Goal: Task Accomplishment & Management: Complete application form

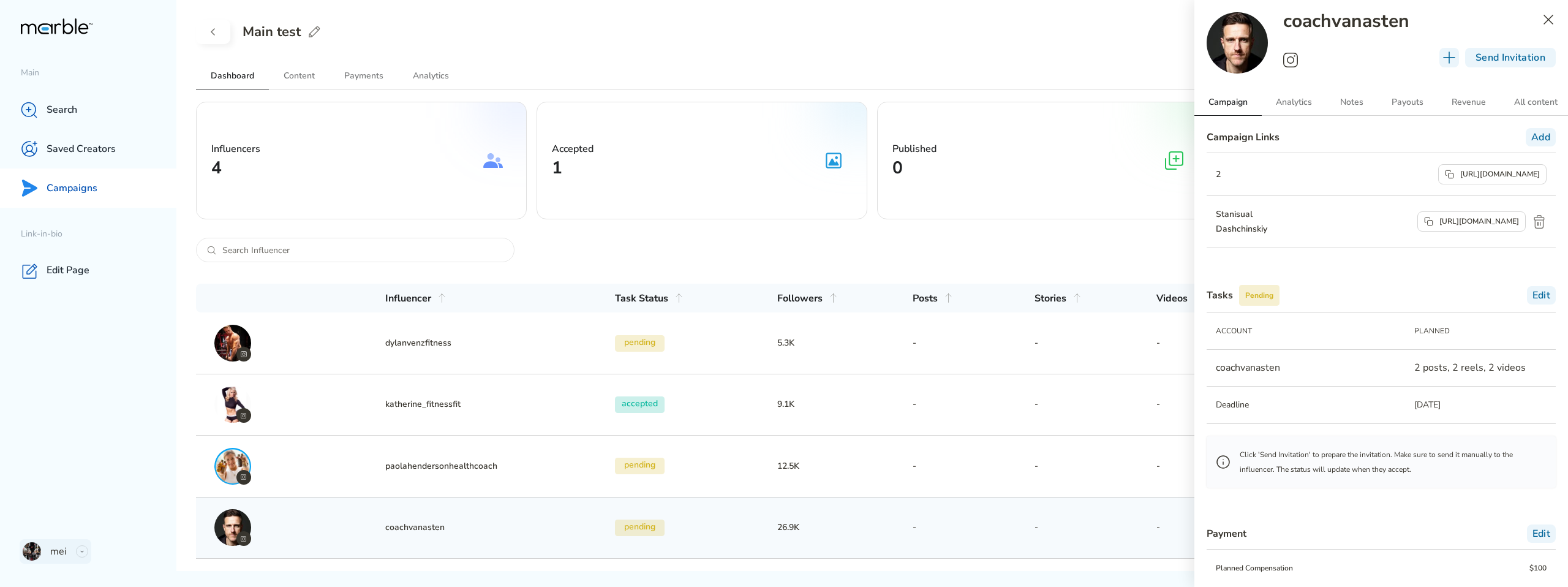
click at [74, 556] on div "mei" at bounding box center [56, 552] width 72 height 24
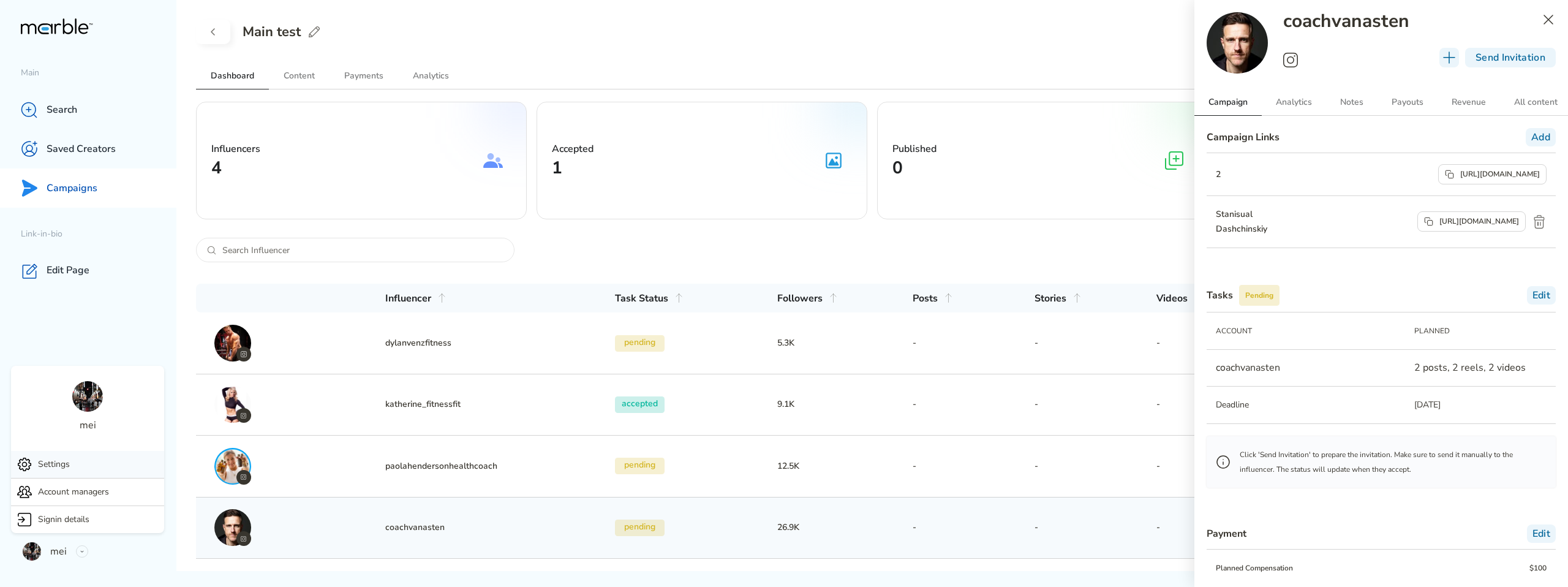
click at [96, 462] on div "Settings" at bounding box center [87, 464] width 153 height 27
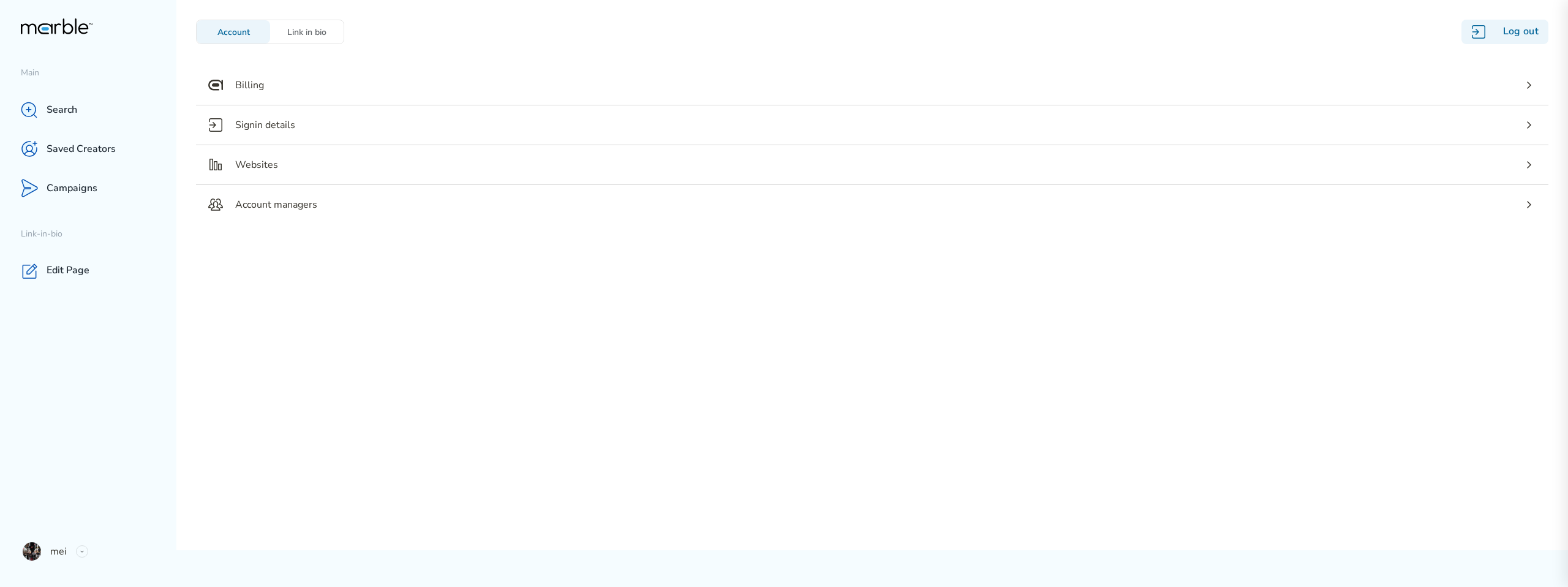
click at [1528, 28] on div "Log out" at bounding box center [1505, 32] width 87 height 24
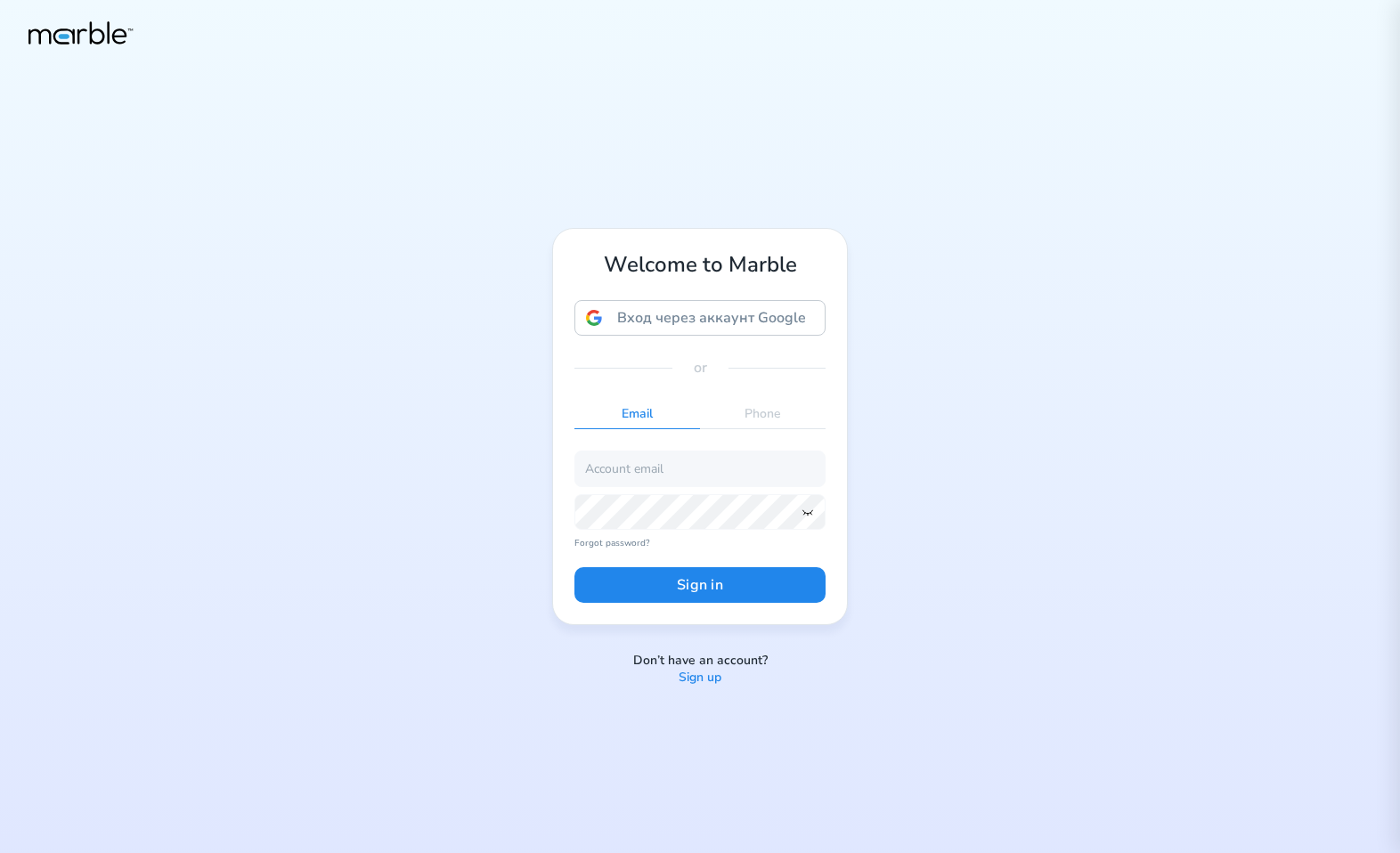
click at [697, 678] on p "Sign up" at bounding box center [700, 678] width 43 height 17
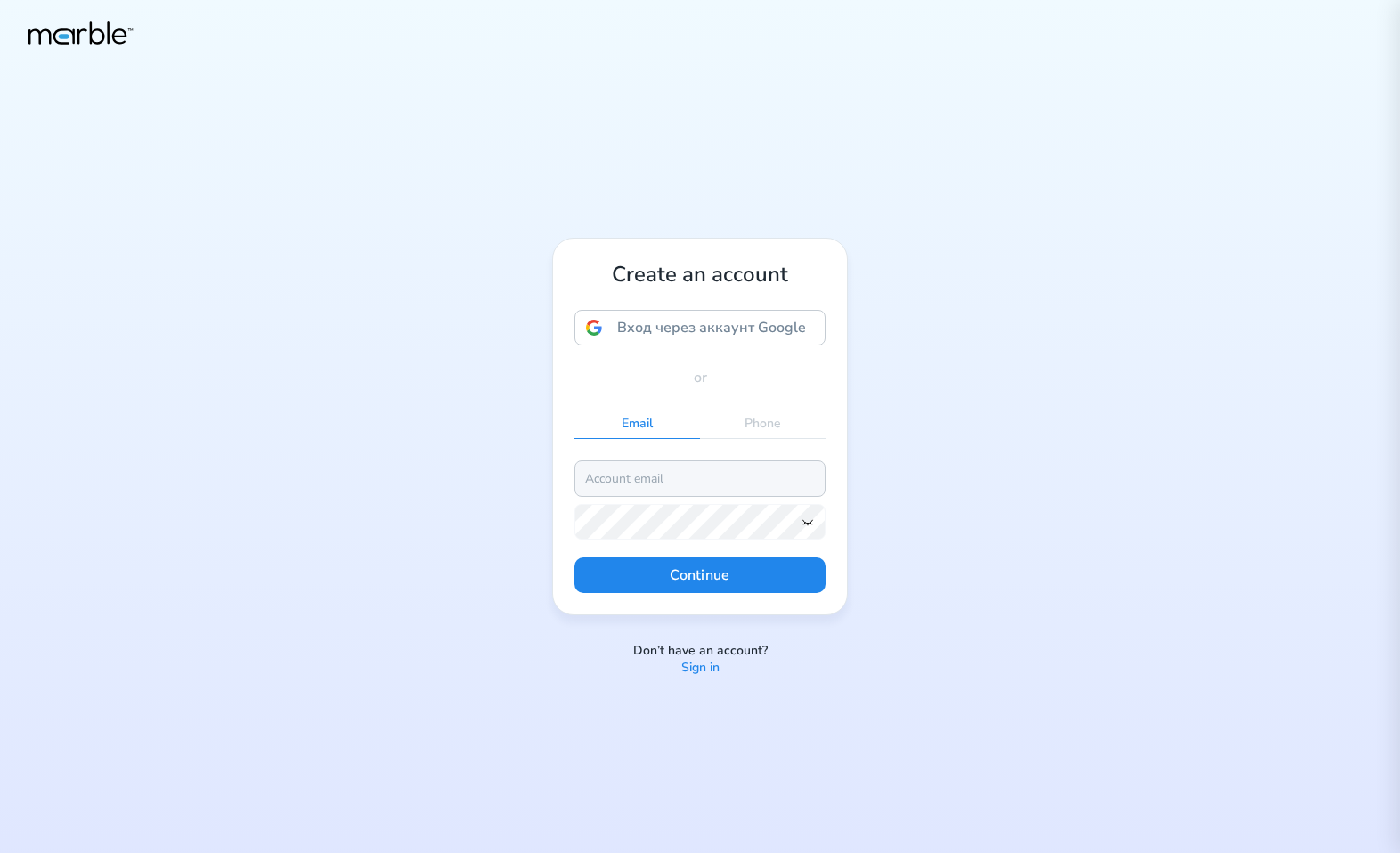
click at [651, 461] on input "email" at bounding box center [699, 478] width 251 height 35
click at [647, 477] on input "markouski.u@gmail.com" at bounding box center [699, 478] width 251 height 35
type input "markouski.u+53978448853@gmail.com"
click at [812, 522] on icon at bounding box center [807, 521] width 14 height 14
click at [640, 564] on button "Continue" at bounding box center [699, 575] width 251 height 35
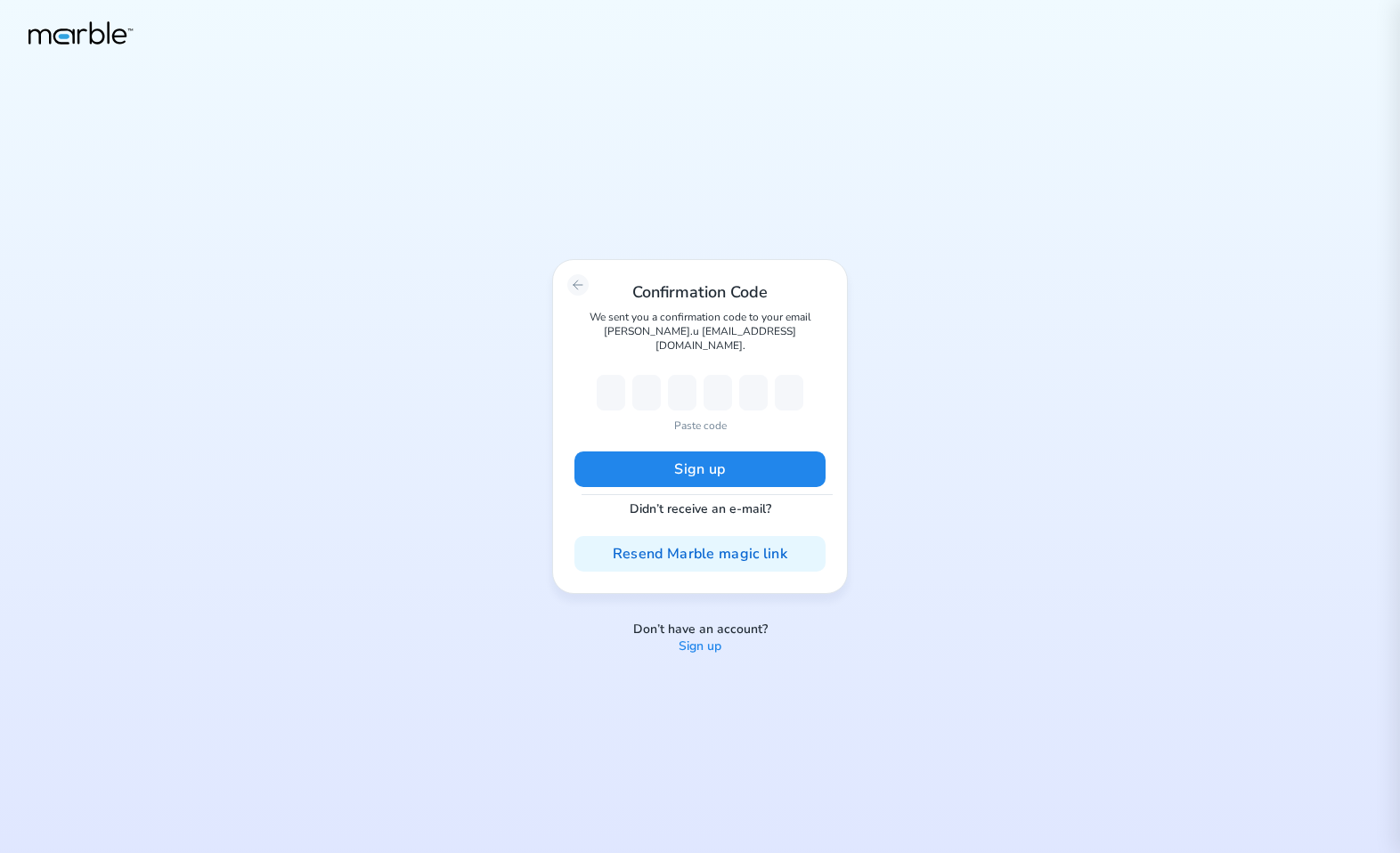
click at [693, 420] on p "Paste code" at bounding box center [700, 425] width 52 height 16
type input "4"
type input "0"
type input "8"
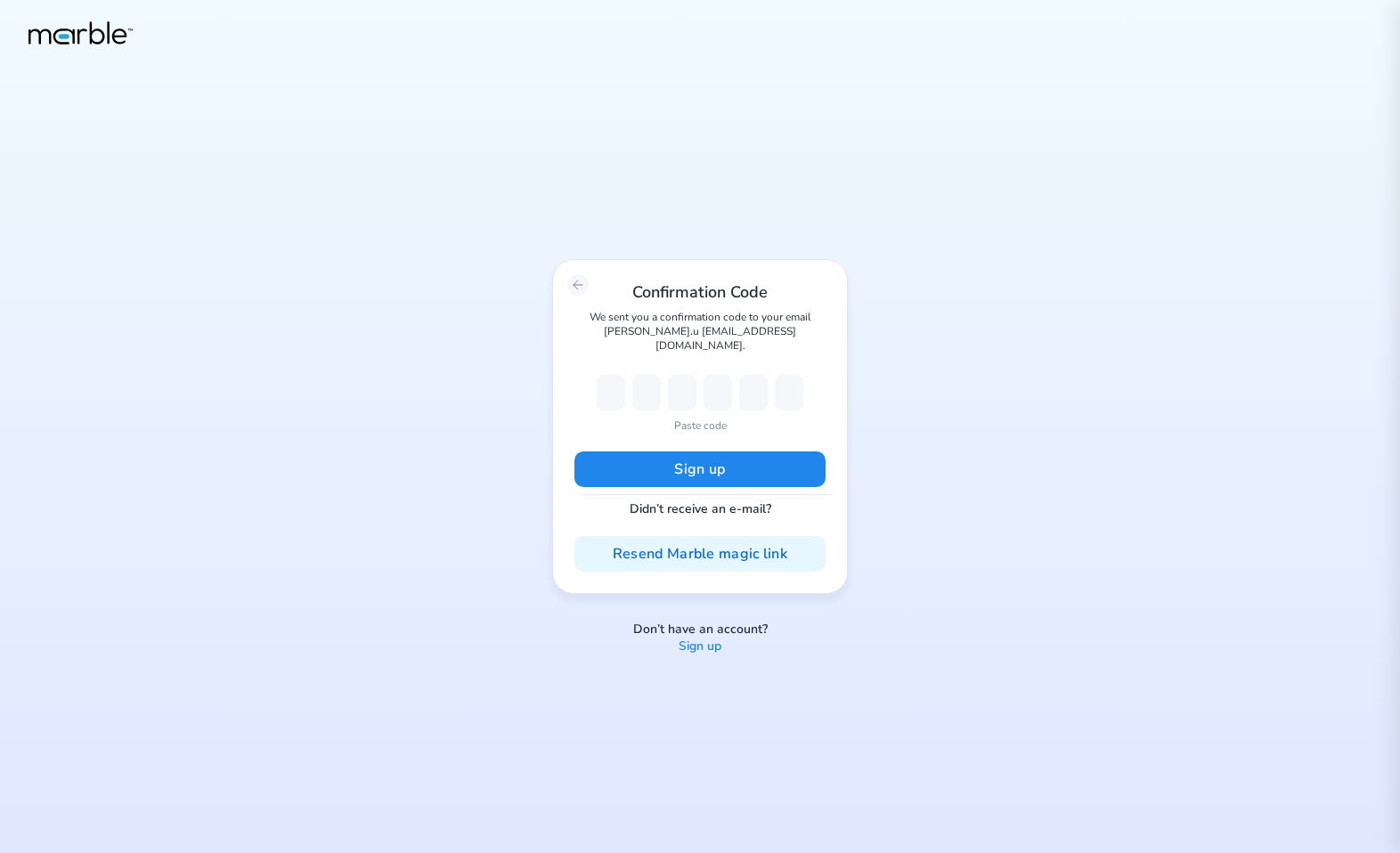
type input "3"
type input "1"
click at [695, 461] on button "Sign up" at bounding box center [699, 469] width 251 height 35
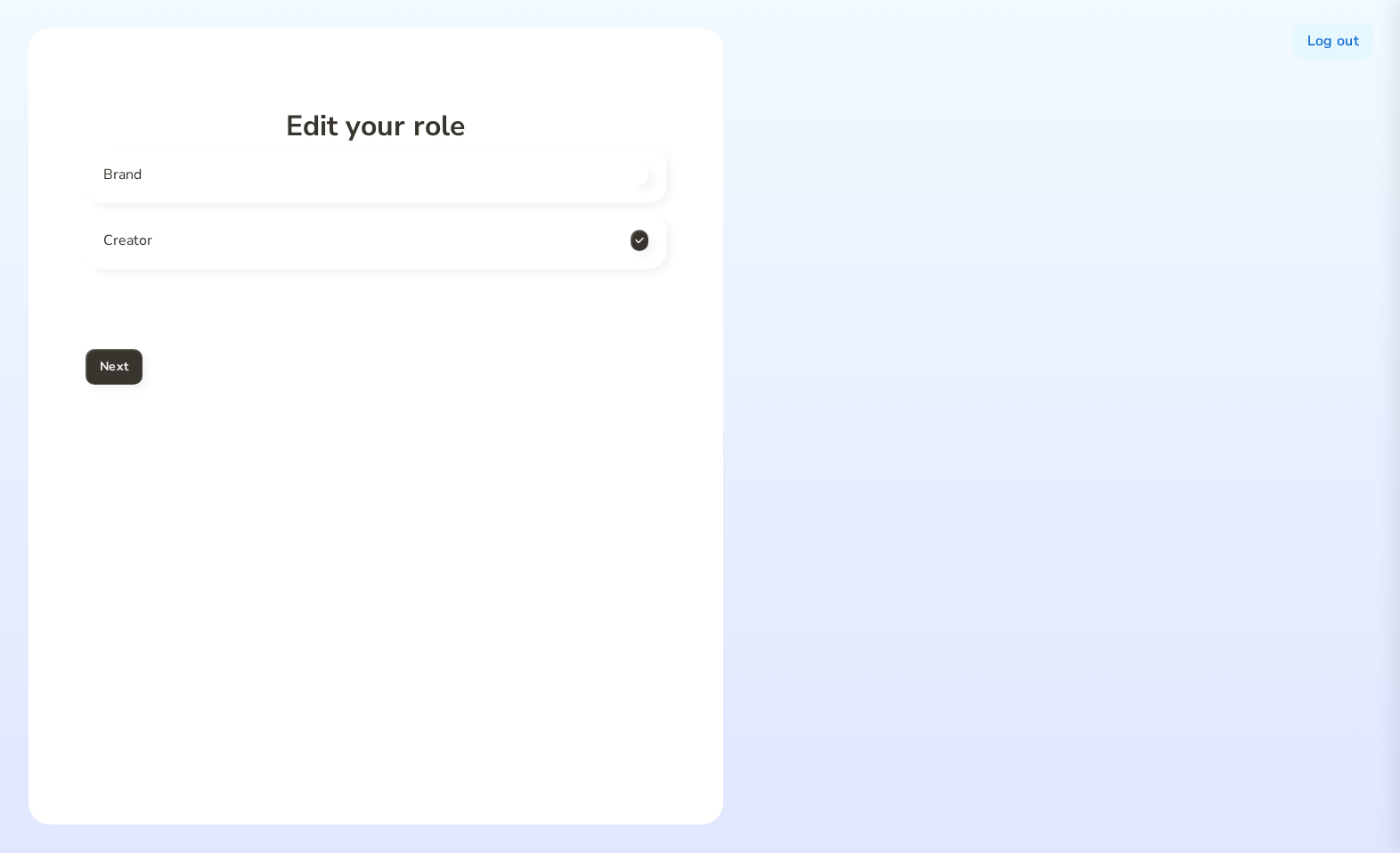
click at [327, 181] on div "Brand" at bounding box center [376, 174] width 581 height 57
checkbox input "true"
checkbox input "false"
click at [107, 367] on h4 "Next" at bounding box center [114, 366] width 29 height 21
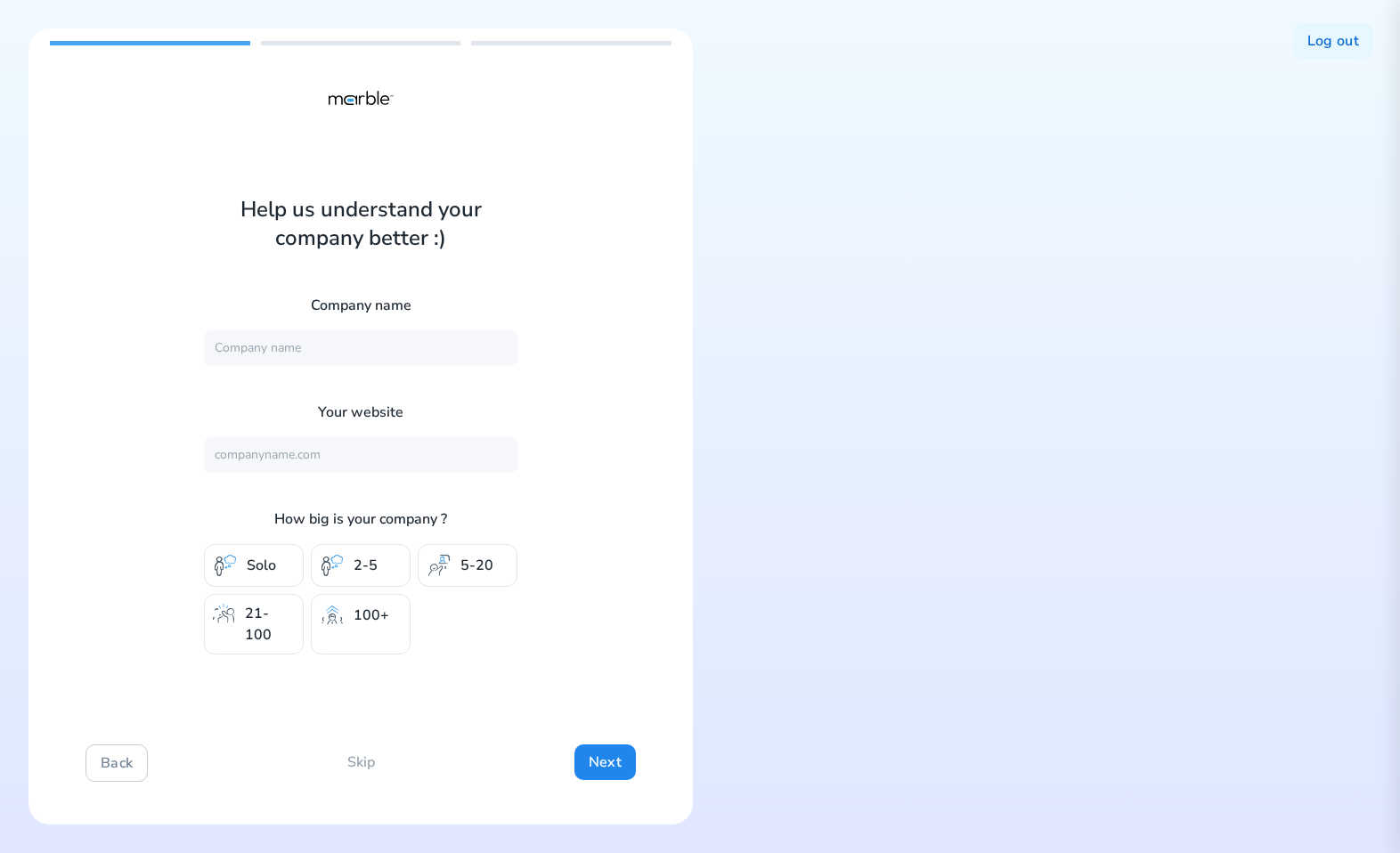
drag, startPoint x: 943, startPoint y: 503, endPoint x: 857, endPoint y: 503, distance: 86.0
